Goal: Transaction & Acquisition: Register for event/course

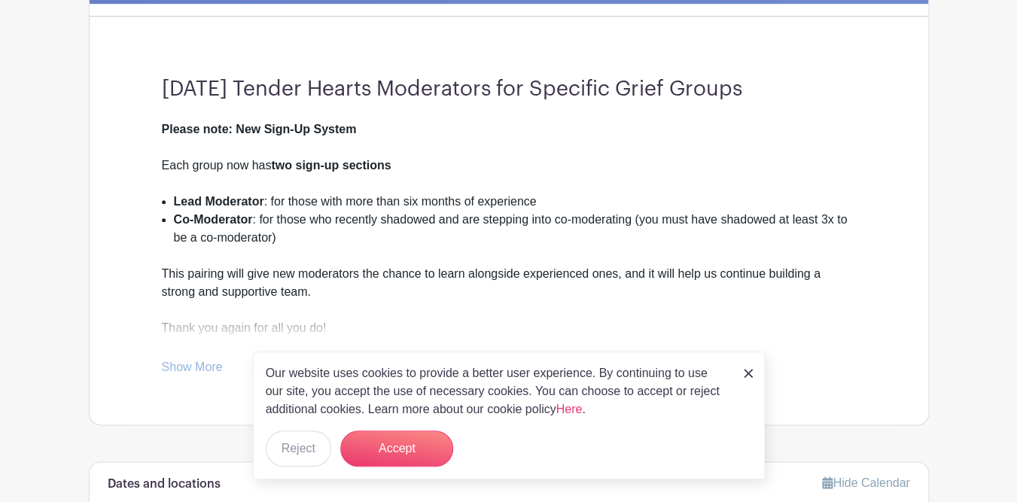
scroll to position [390, 0]
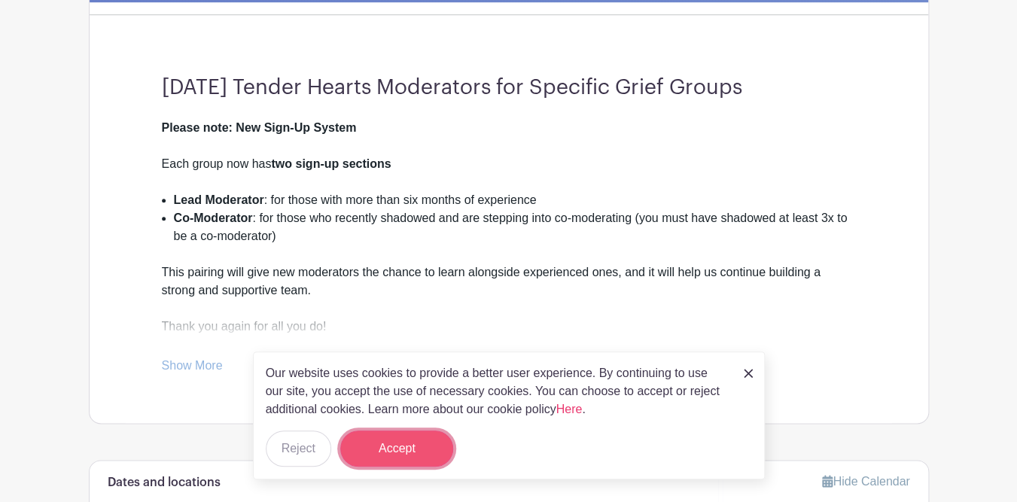
click at [424, 443] on button "Accept" at bounding box center [396, 449] width 113 height 36
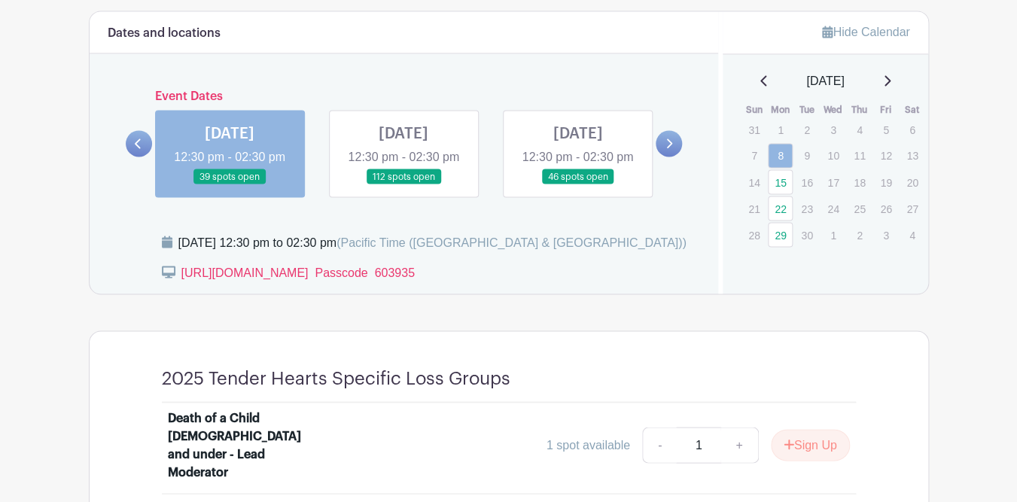
scroll to position [838, 0]
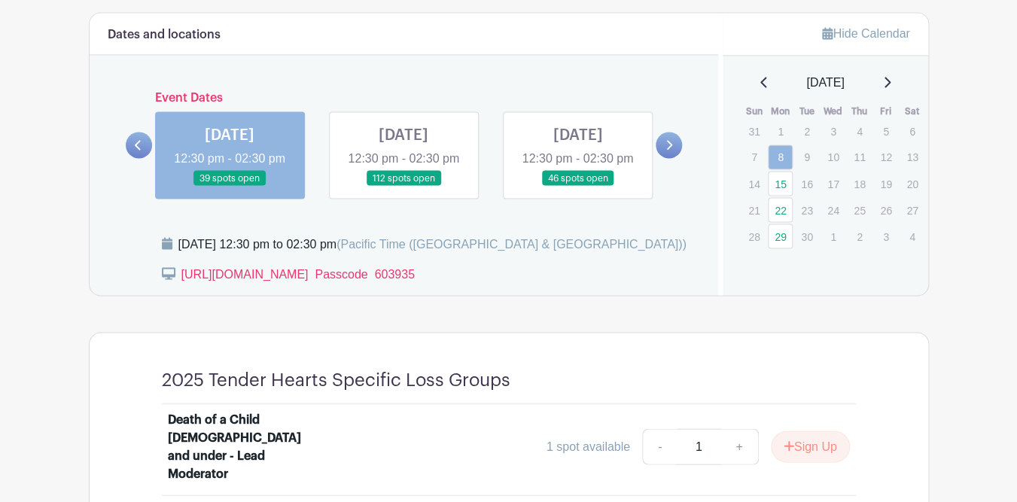
click at [139, 151] on icon at bounding box center [138, 144] width 7 height 11
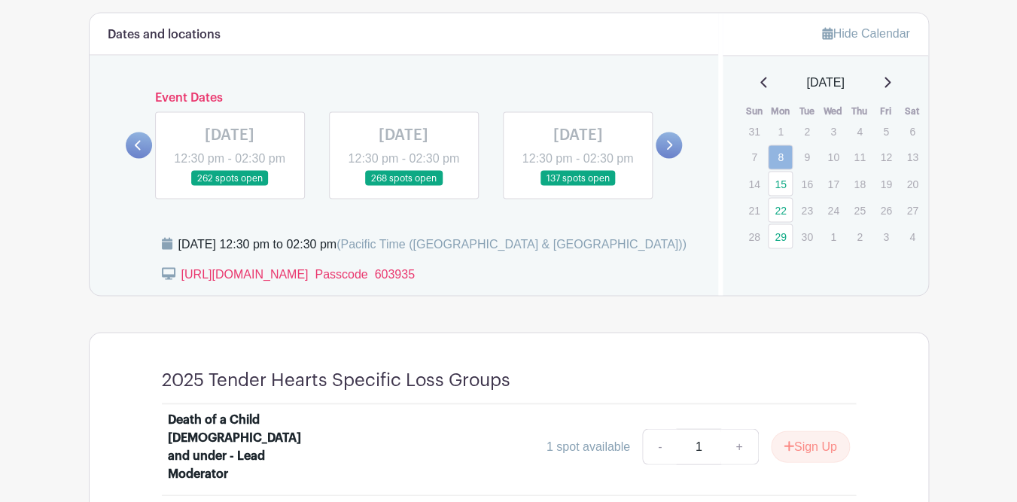
click at [672, 151] on icon at bounding box center [669, 144] width 7 height 11
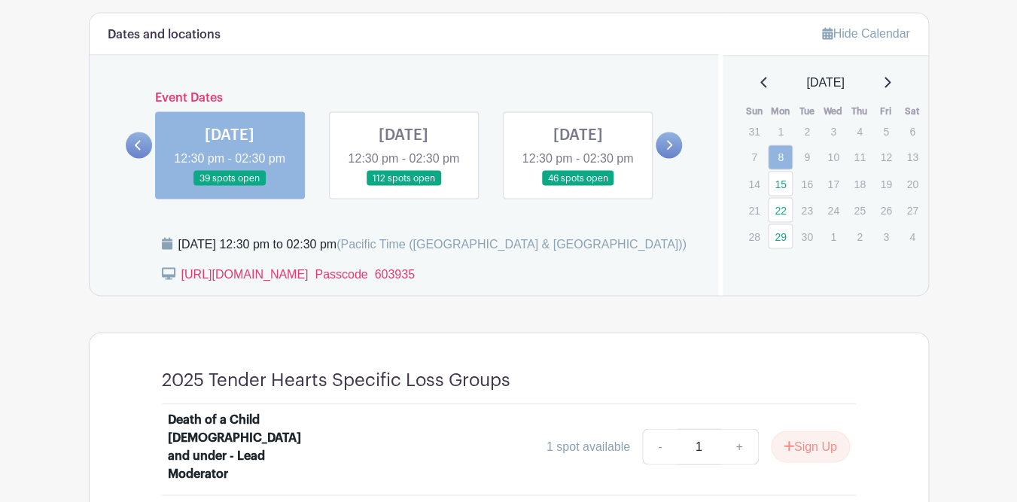
click at [674, 154] on link at bounding box center [669, 145] width 26 height 26
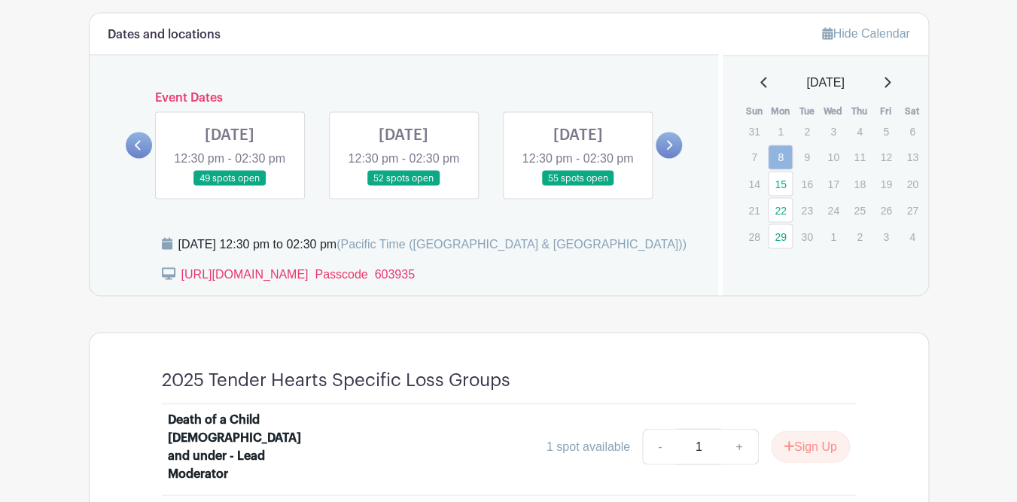
click at [135, 158] on link at bounding box center [139, 145] width 26 height 26
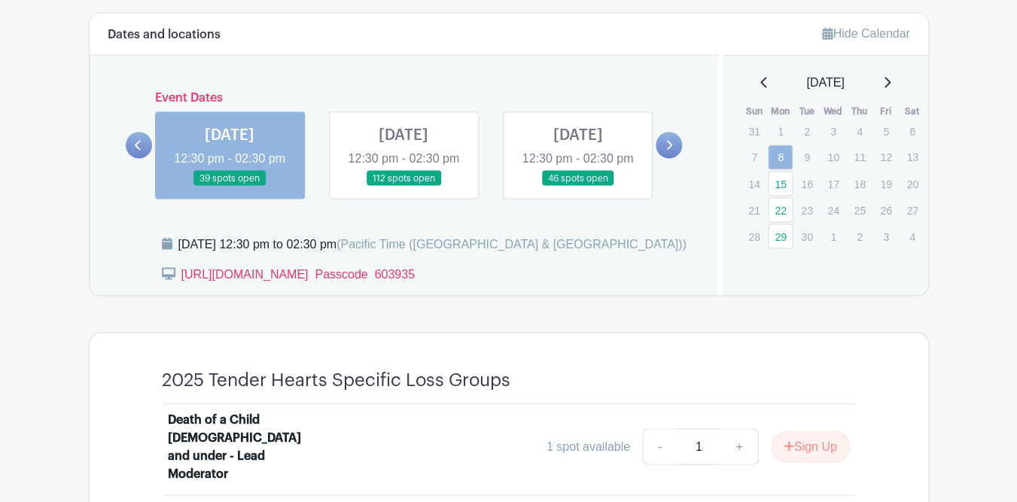
click at [404, 186] on link at bounding box center [404, 186] width 0 height 0
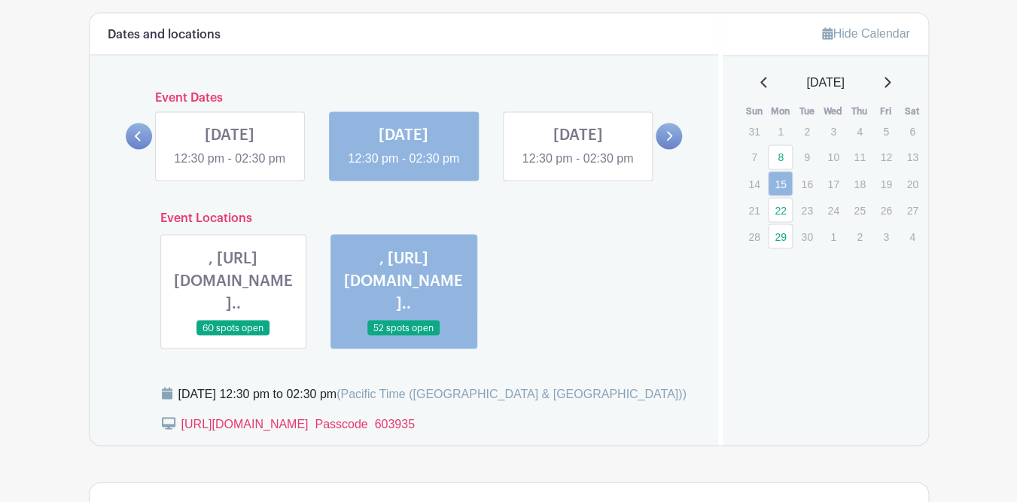
click at [137, 141] on icon at bounding box center [138, 136] width 6 height 10
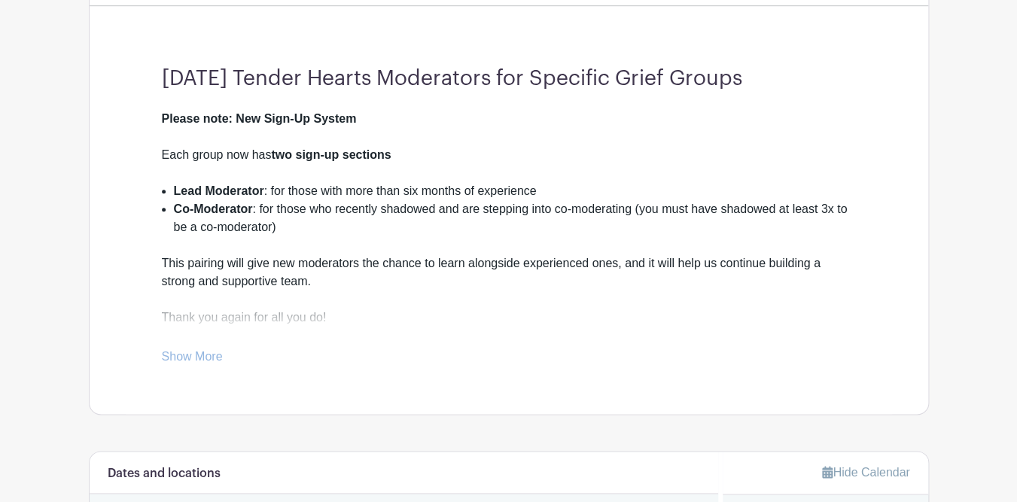
scroll to position [405, 0]
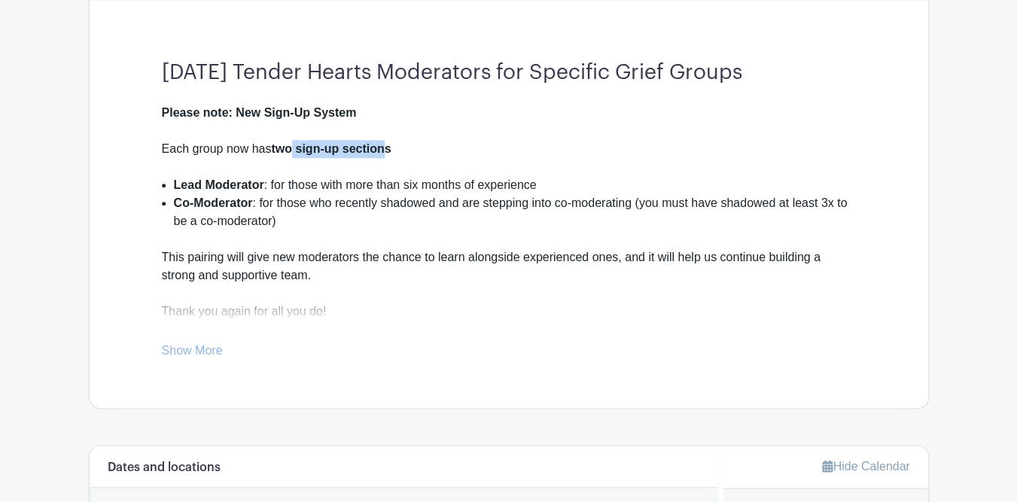
drag, startPoint x: 297, startPoint y: 148, endPoint x: 387, endPoint y: 155, distance: 90.6
click at [387, 155] on strong "two sign-up sections" at bounding box center [331, 148] width 120 height 13
click at [200, 358] on link "Show More" at bounding box center [192, 353] width 61 height 19
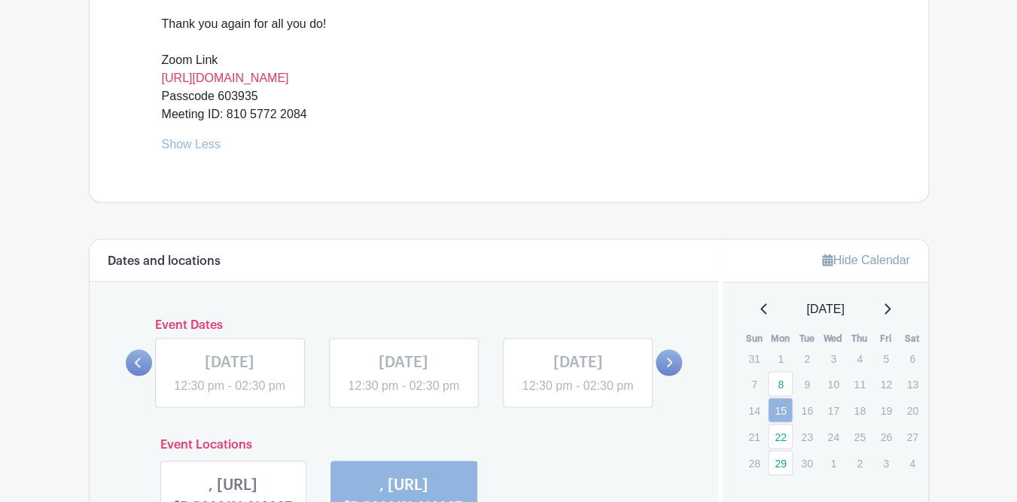
scroll to position [694, 0]
click at [671, 367] on icon at bounding box center [669, 360] width 7 height 11
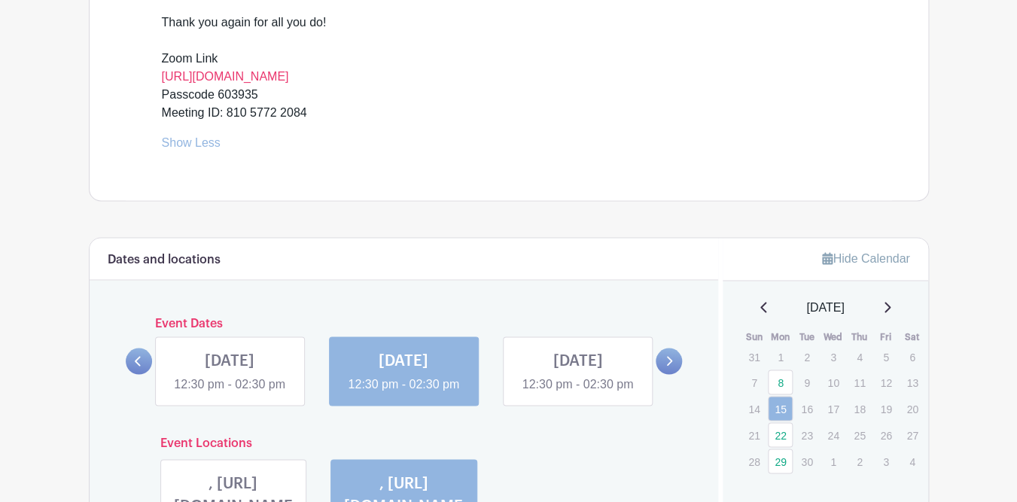
click at [142, 367] on icon at bounding box center [138, 360] width 7 height 11
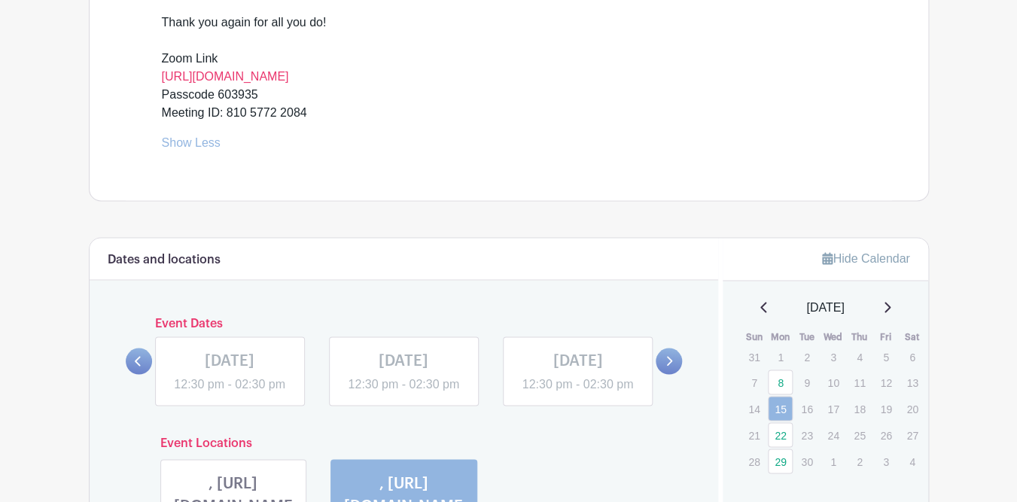
click at [667, 367] on icon at bounding box center [669, 360] width 7 height 11
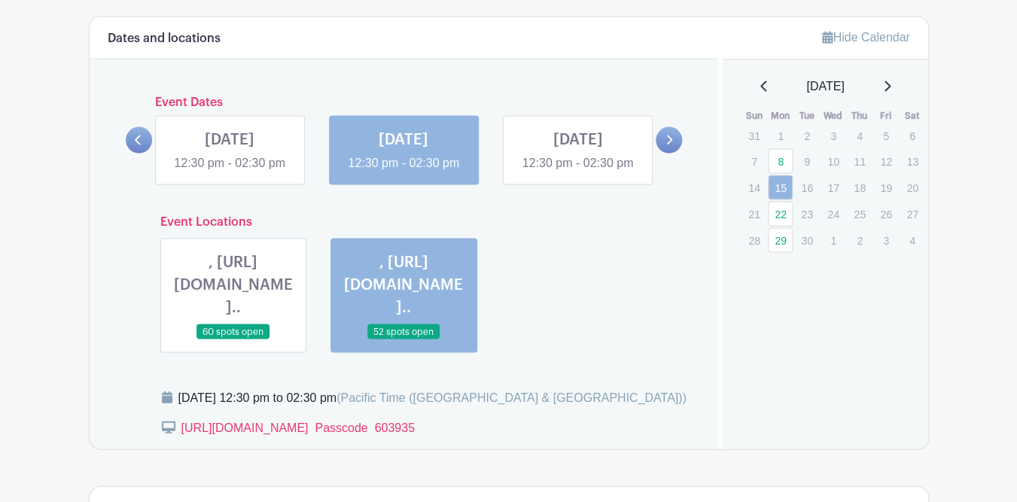
scroll to position [918, 0]
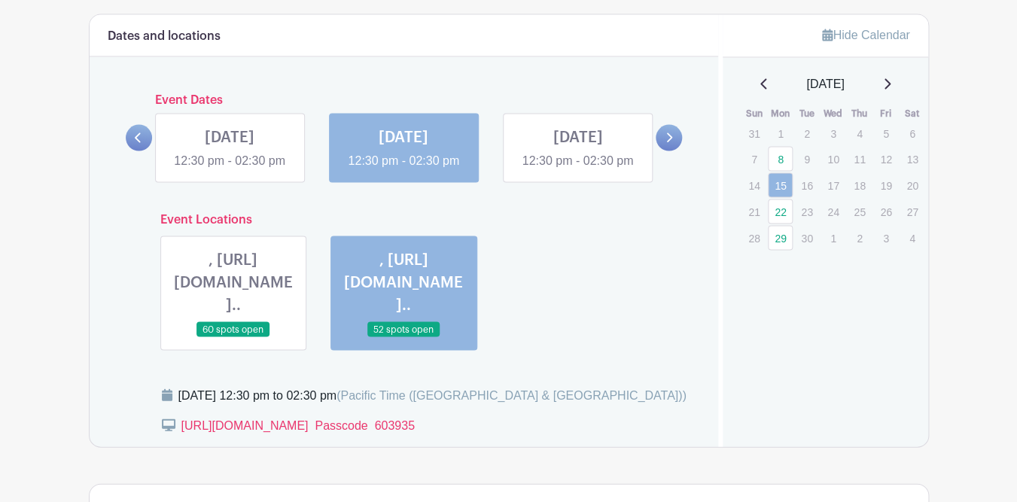
click at [404, 169] on link at bounding box center [404, 169] width 0 height 0
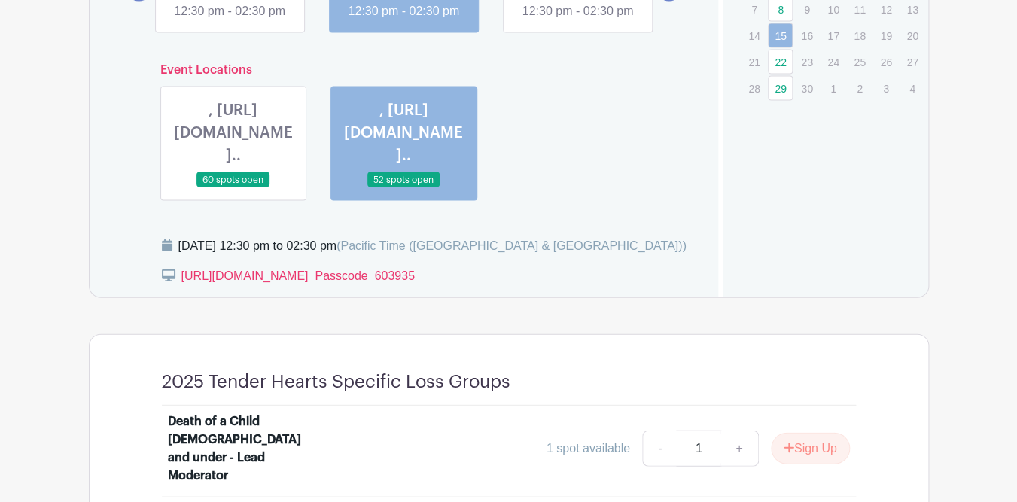
scroll to position [1065, 0]
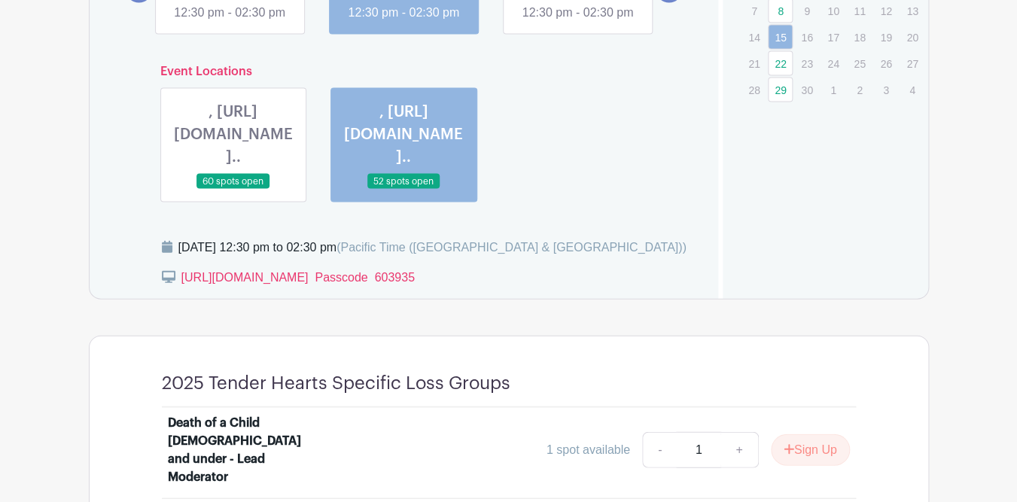
click at [233, 190] on link at bounding box center [233, 190] width 0 height 0
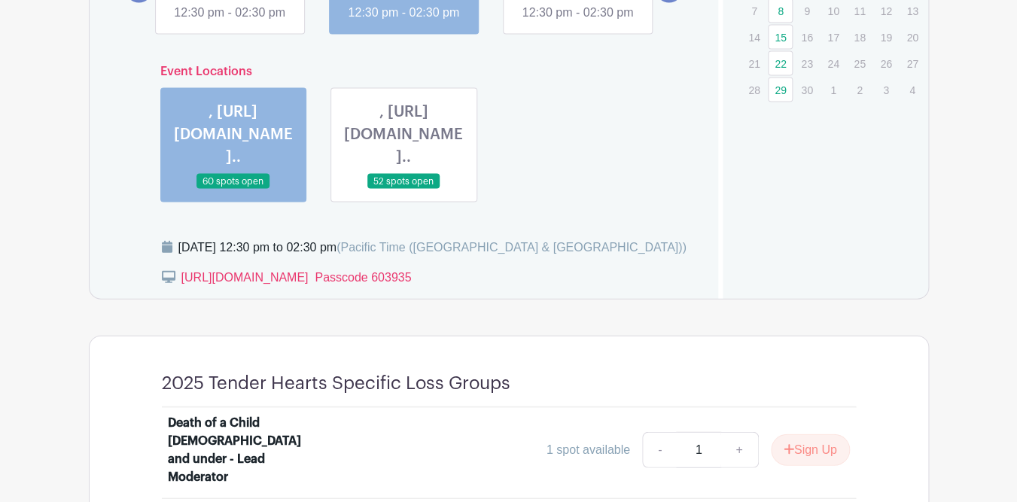
click at [233, 190] on link at bounding box center [233, 190] width 0 height 0
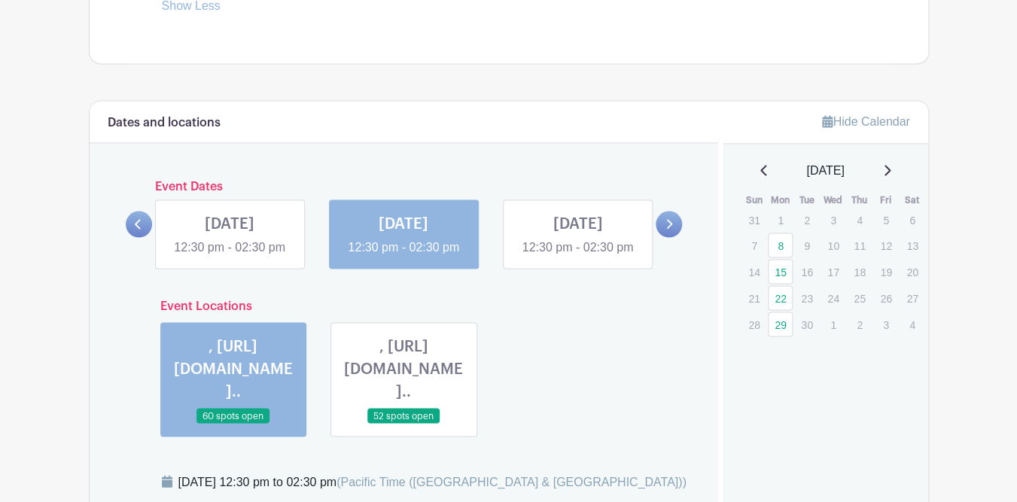
scroll to position [994, 0]
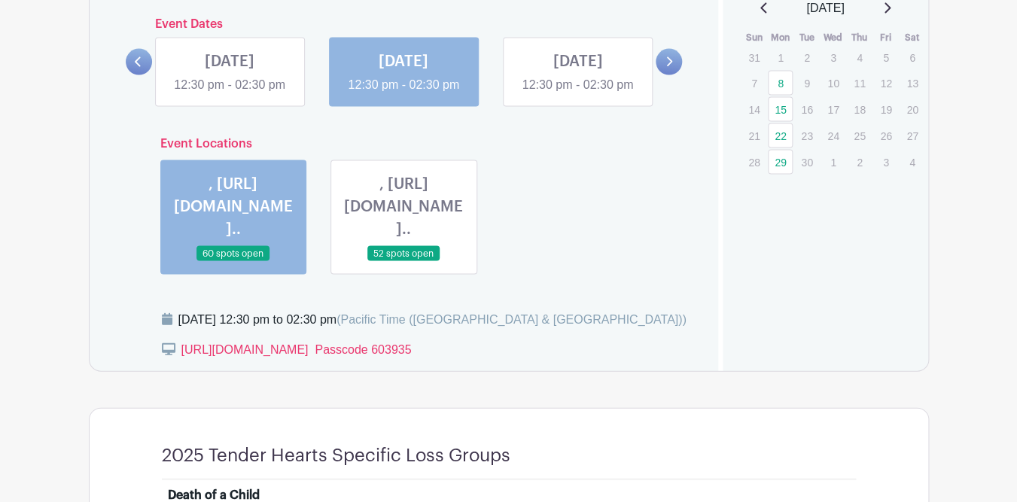
click at [230, 93] on link at bounding box center [230, 93] width 0 height 0
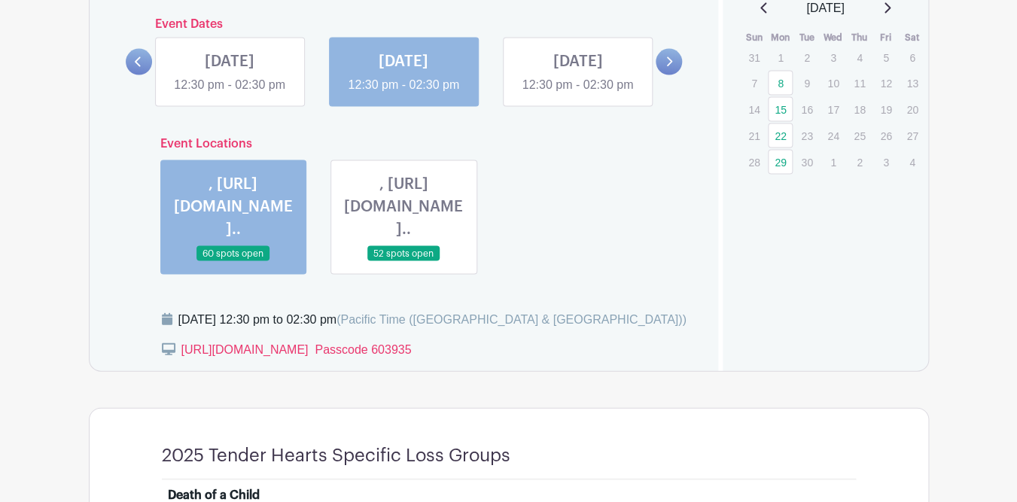
click at [230, 93] on link at bounding box center [230, 93] width 0 height 0
click at [137, 66] on icon at bounding box center [138, 61] width 6 height 10
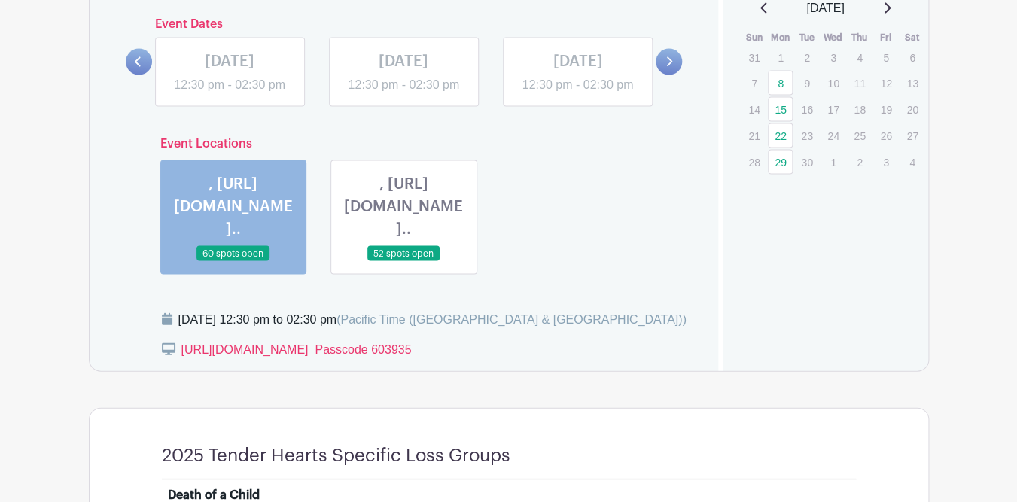
click at [672, 67] on icon at bounding box center [669, 61] width 7 height 11
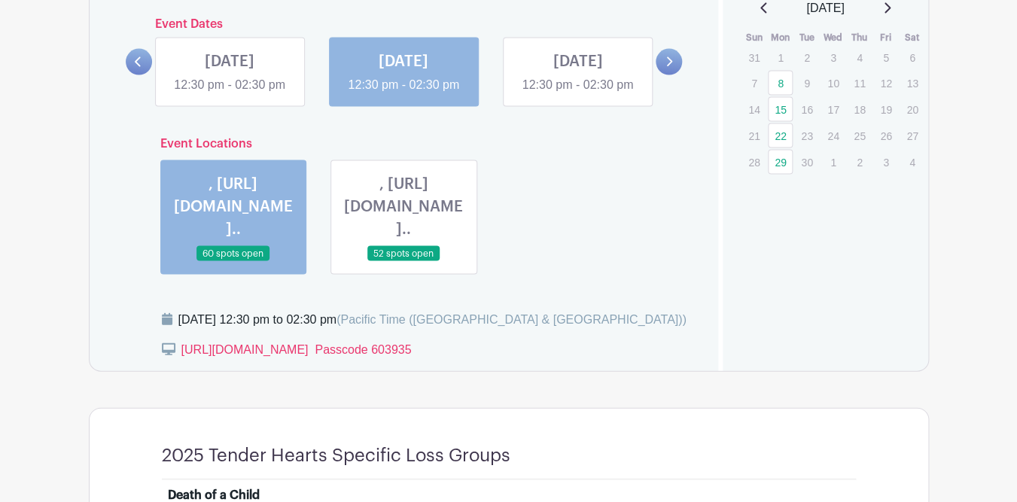
click at [230, 93] on link at bounding box center [230, 93] width 0 height 0
click at [404, 261] on link at bounding box center [404, 261] width 0 height 0
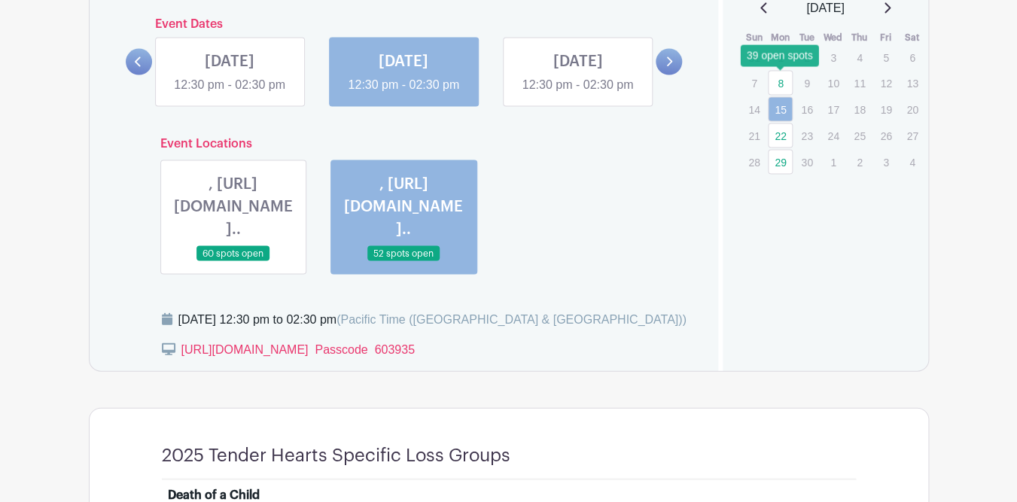
click at [776, 82] on link "8" at bounding box center [780, 82] width 25 height 25
click at [781, 82] on link "8" at bounding box center [780, 82] width 25 height 25
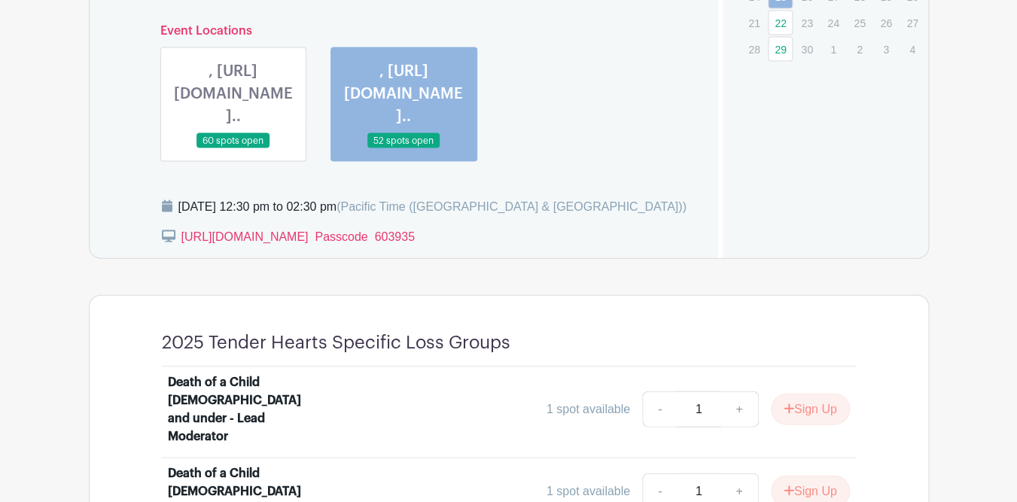
scroll to position [1025, 0]
click at [233, 148] on link at bounding box center [233, 148] width 0 height 0
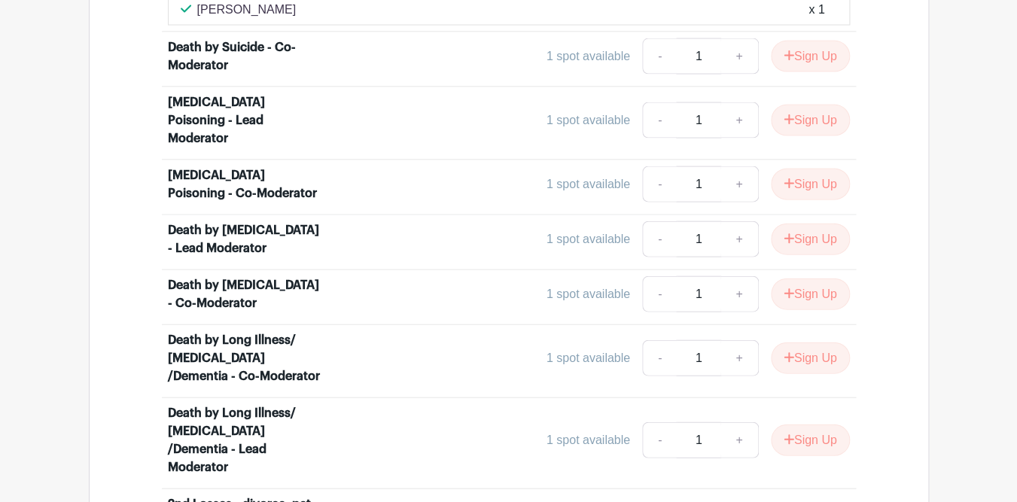
scroll to position [3105, 0]
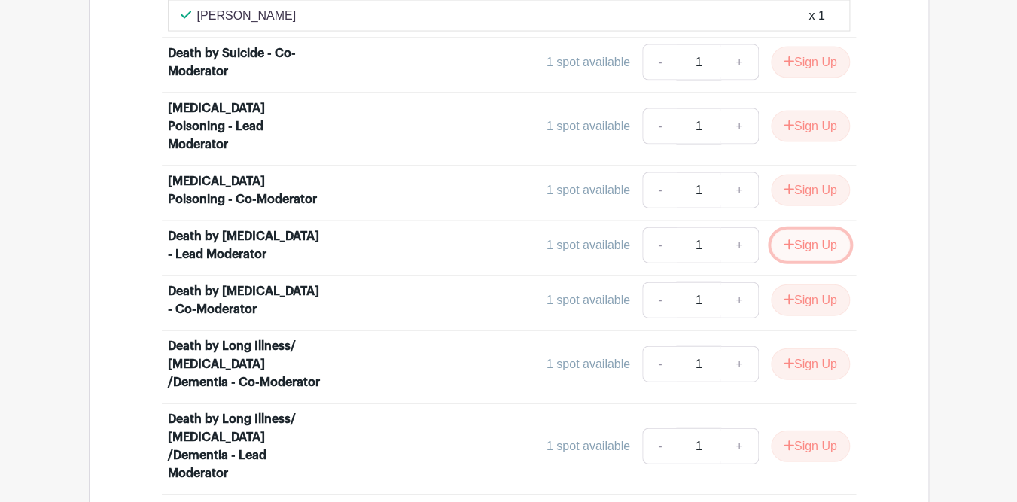
click at [809, 229] on button "Sign Up" at bounding box center [810, 245] width 79 height 32
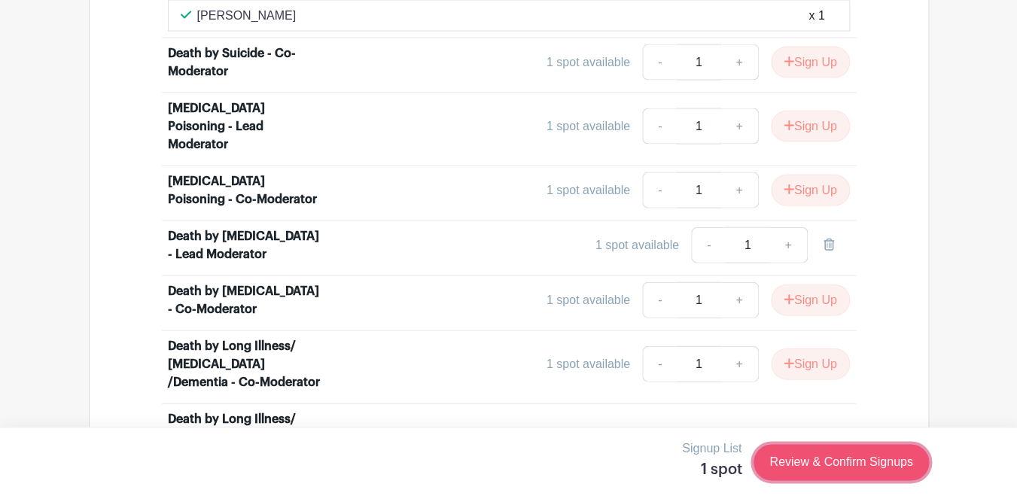
click at [803, 469] on link "Review & Confirm Signups" at bounding box center [841, 462] width 175 height 36
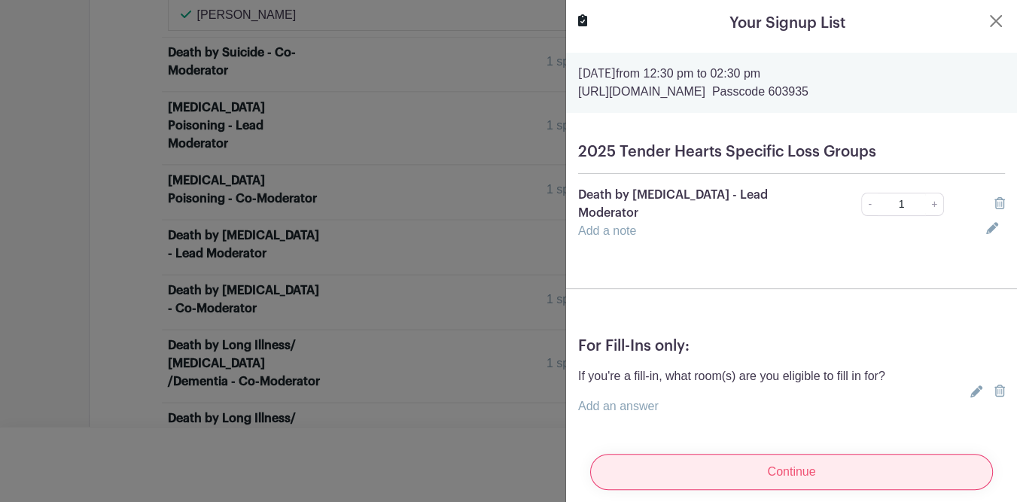
click at [754, 471] on input "Continue" at bounding box center [791, 472] width 403 height 36
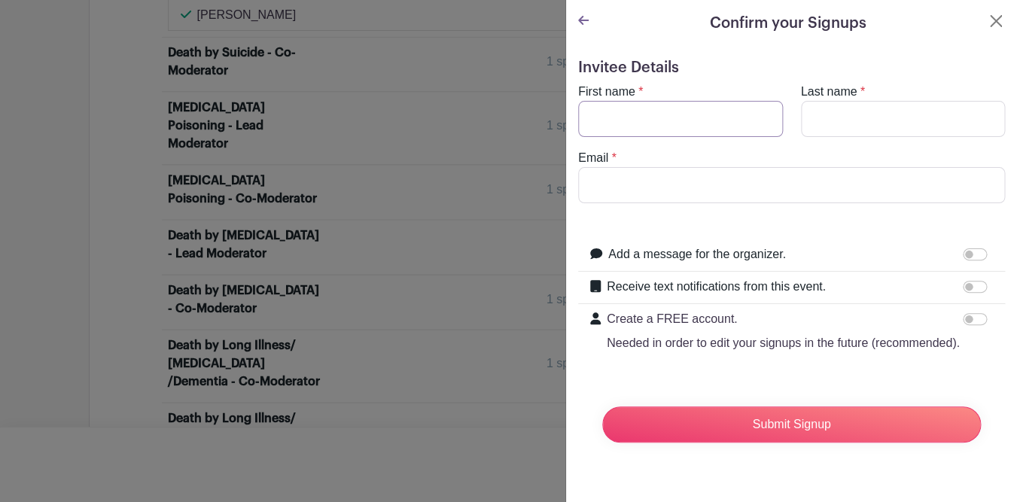
click at [623, 114] on input "First name" at bounding box center [680, 119] width 205 height 36
type input "Plama"
click at [809, 118] on input "Last name" at bounding box center [903, 119] width 205 height 36
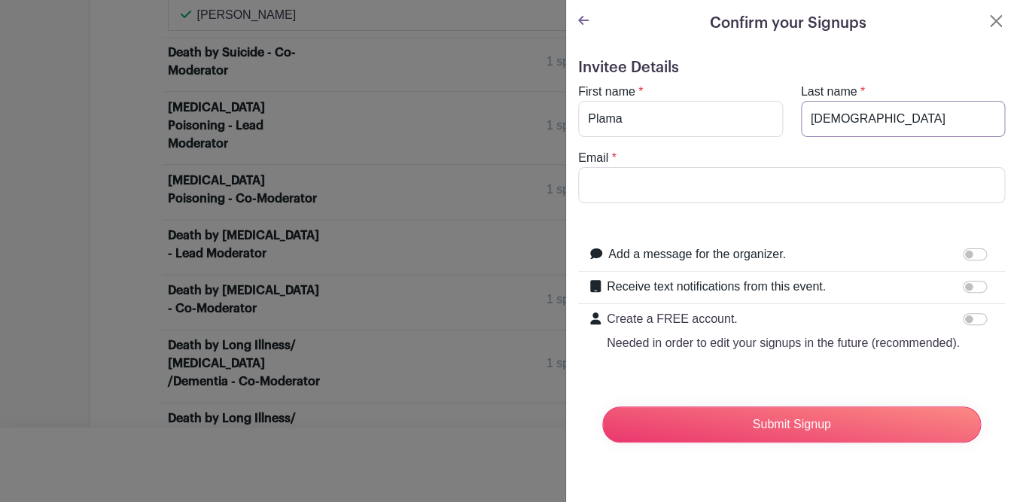
type input "[DEMOGRAPHIC_DATA]"
click at [676, 188] on input "Email" at bounding box center [791, 185] width 427 height 36
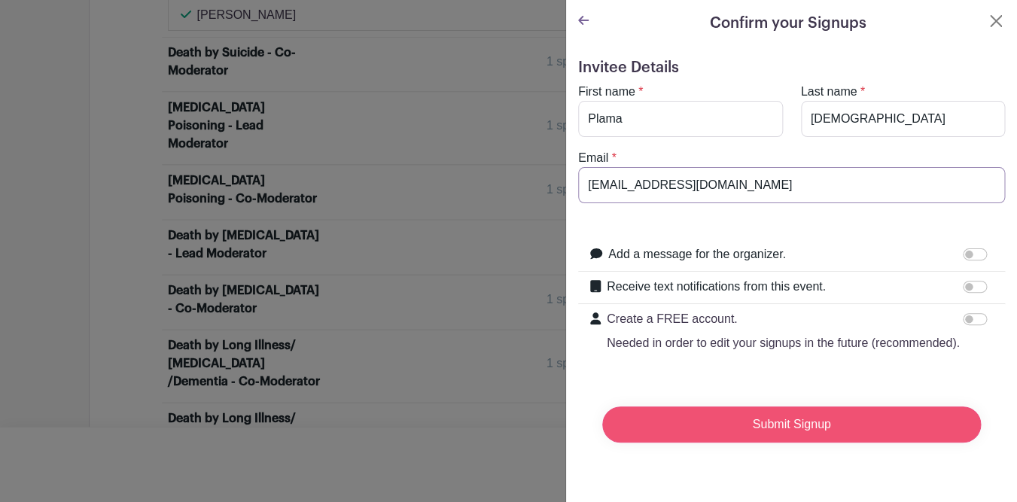
type input "[EMAIL_ADDRESS][DOMAIN_NAME]"
click at [761, 419] on input "Submit Signup" at bounding box center [791, 425] width 379 height 36
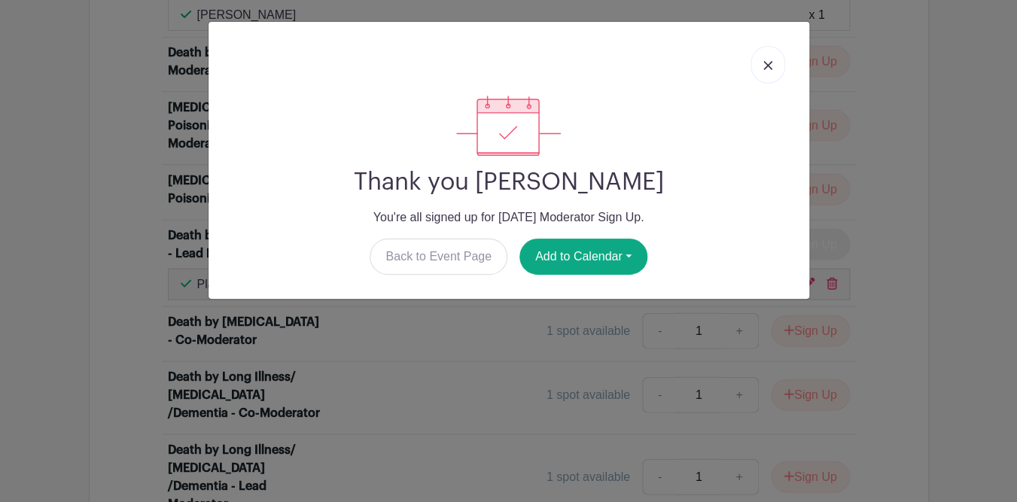
click at [771, 63] on img at bounding box center [767, 65] width 9 height 9
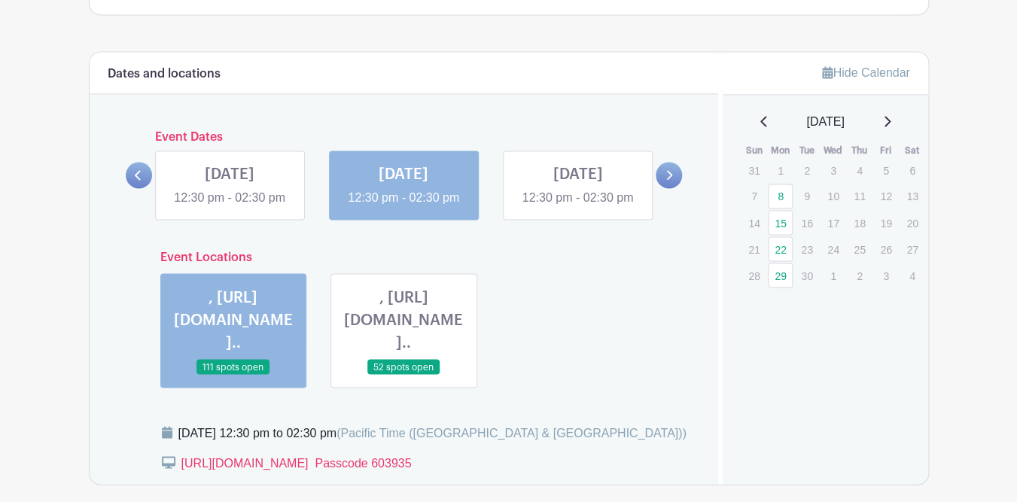
scroll to position [839, 0]
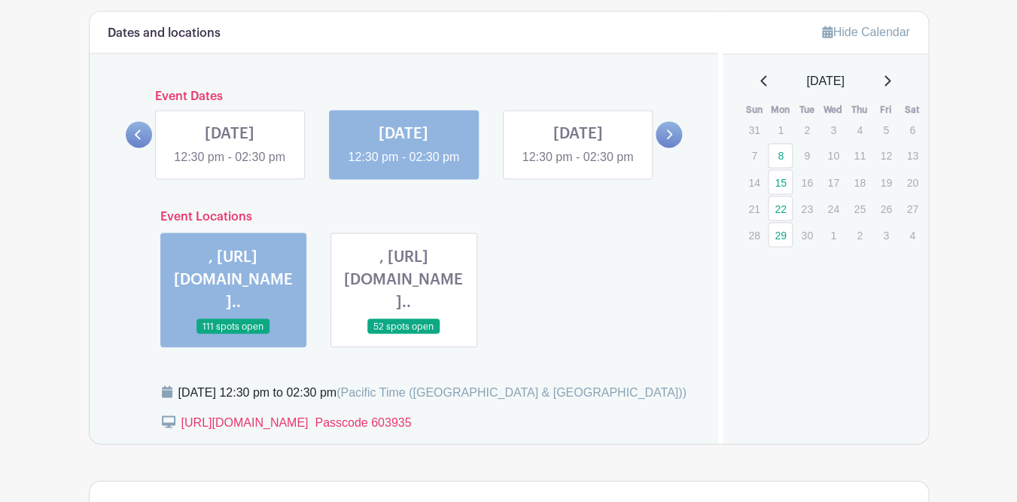
click at [577, 166] on link at bounding box center [577, 166] width 0 height 0
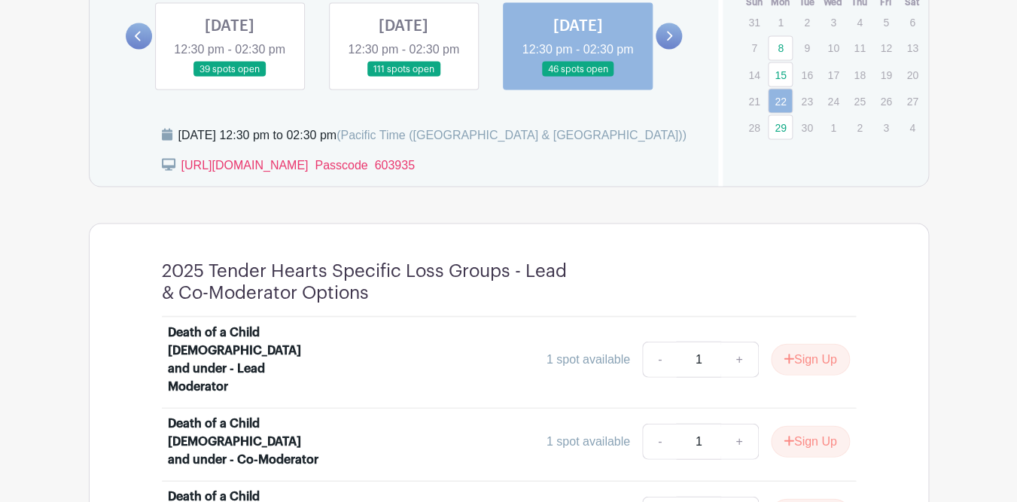
scroll to position [934, 0]
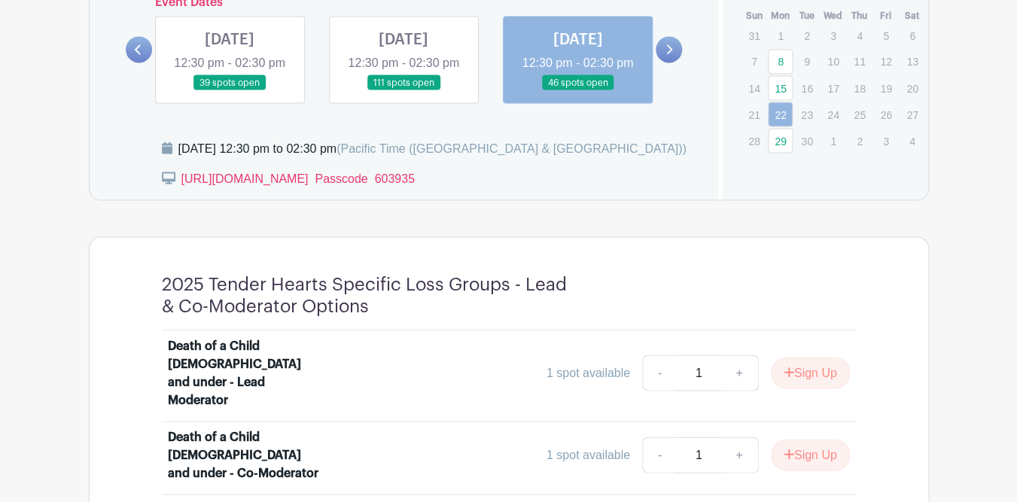
click at [404, 90] on link at bounding box center [404, 90] width 0 height 0
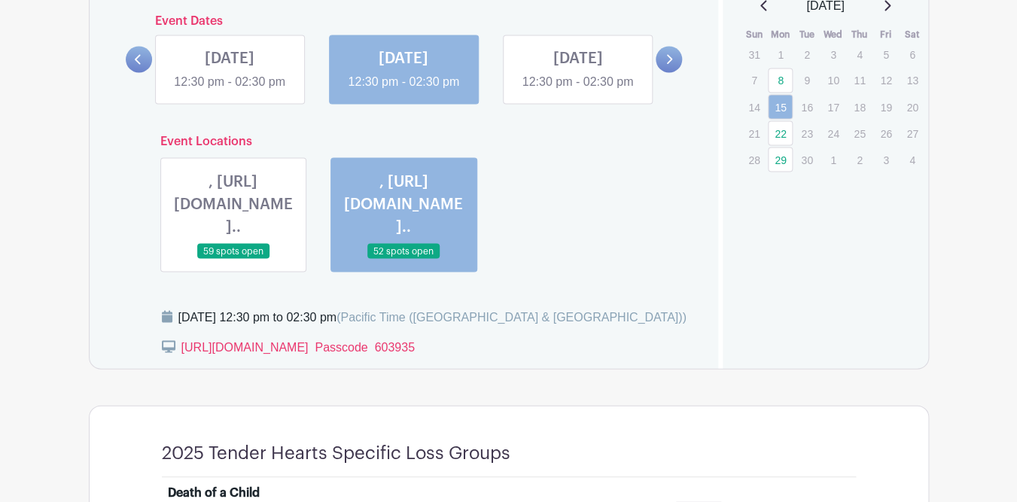
scroll to position [917, 0]
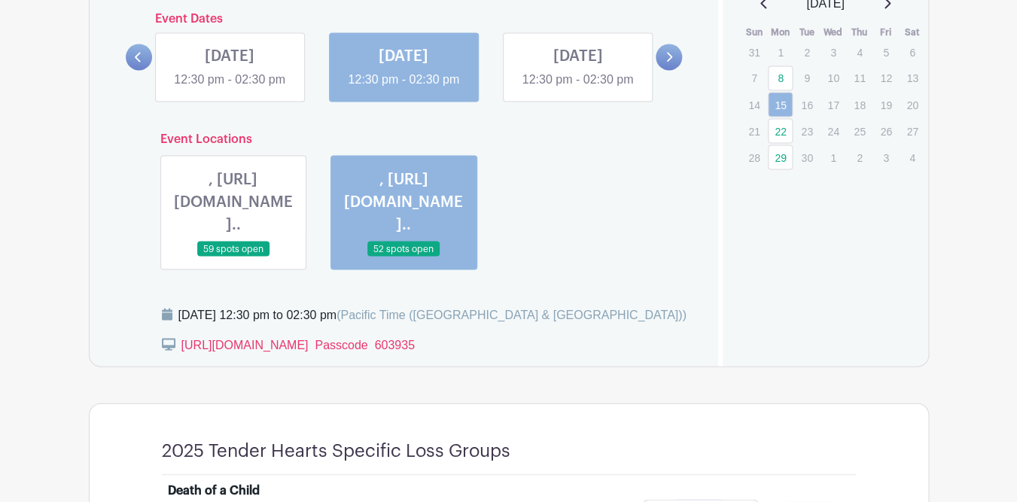
click at [233, 257] on link at bounding box center [233, 257] width 0 height 0
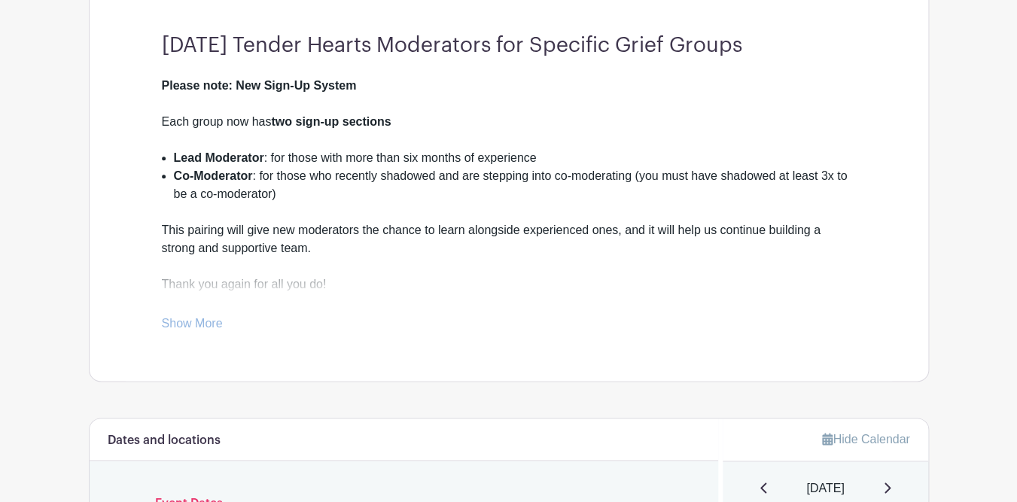
scroll to position [436, 0]
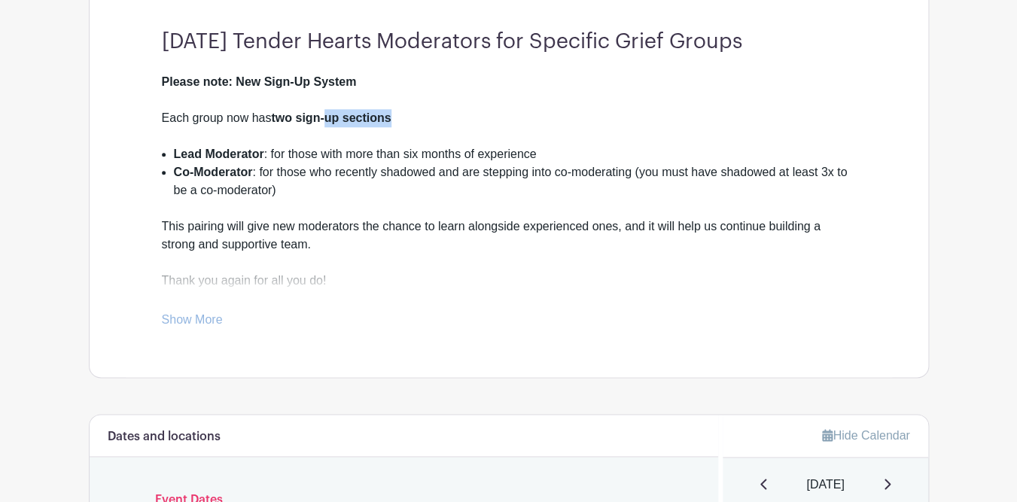
drag, startPoint x: 327, startPoint y: 120, endPoint x: 404, endPoint y: 119, distance: 76.8
click at [404, 119] on div "Each group now has two sign-up sections" at bounding box center [509, 127] width 694 height 36
click at [206, 317] on link "Show More" at bounding box center [192, 322] width 61 height 19
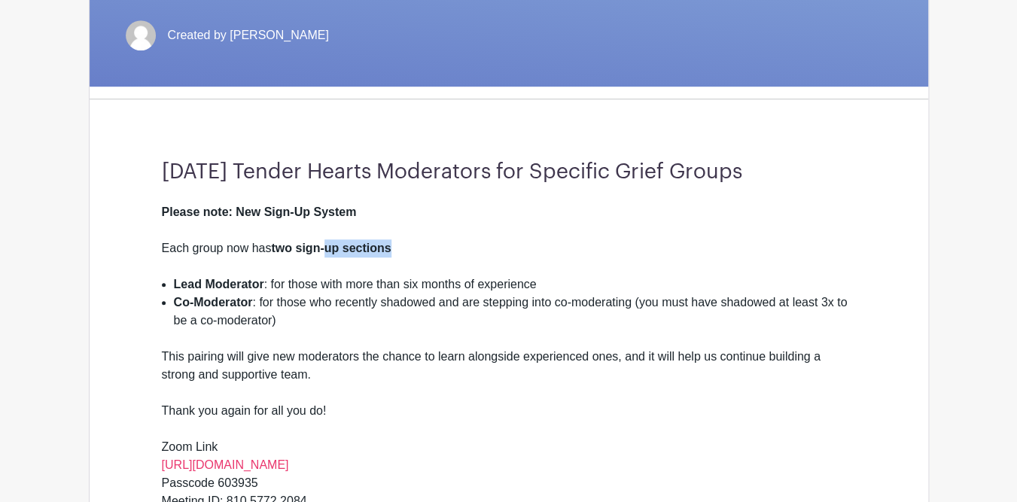
scroll to position [0, 0]
